Goal: Register for event/course

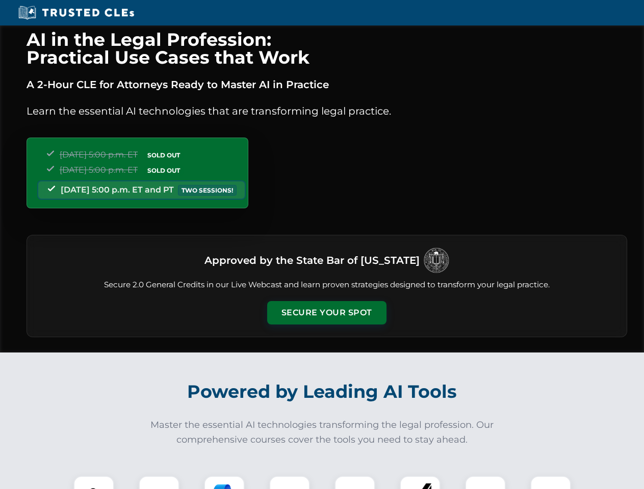
click at [326, 313] on button "Secure Your Spot" at bounding box center [326, 312] width 119 height 23
click at [94, 483] on img at bounding box center [94, 497] width 30 height 30
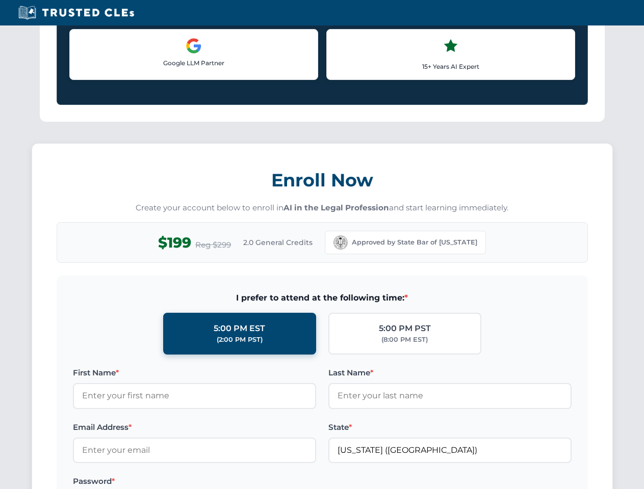
click at [159, 483] on div "AI in the Legal Profession: Practical Use Cases that Work A 2-Hour CLE for Atto…" at bounding box center [322, 478] width 644 height 2384
